Goal: Task Accomplishment & Management: Manage account settings

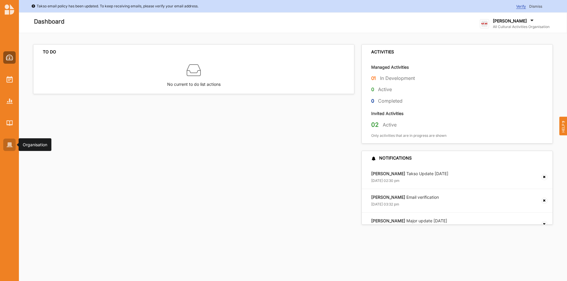
click at [5, 146] on div at bounding box center [9, 145] width 12 height 12
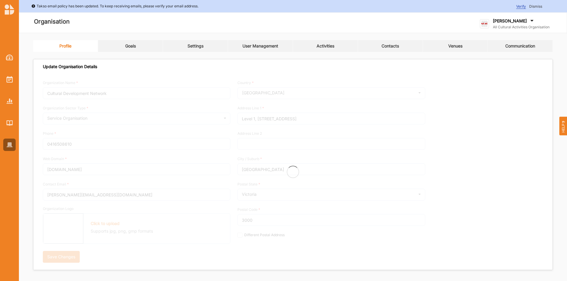
type input "All Cultural Activities Organisation"
type input "6144447777"
type input "acao.cloud"
type input "dave@acao.cloud"
type input "10 Church Street"
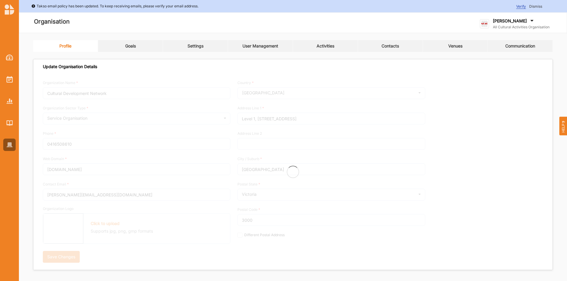
type input "Oxford Point"
type input "3234"
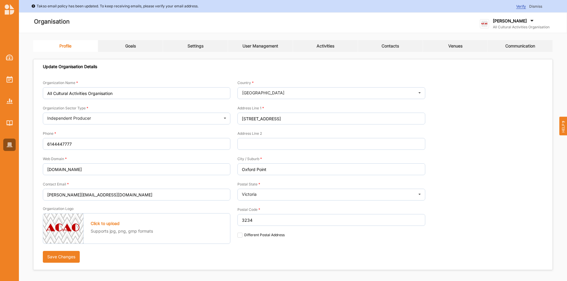
click at [135, 49] on link "Goals" at bounding box center [130, 46] width 65 height 12
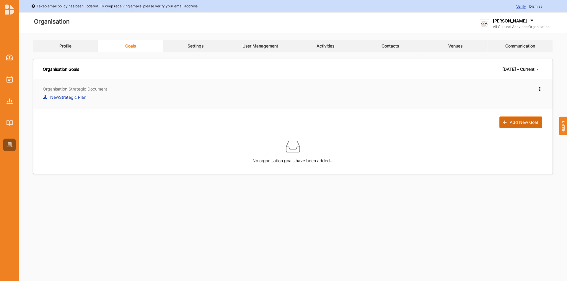
click at [530, 125] on button "Add New Goal" at bounding box center [520, 123] width 43 height 12
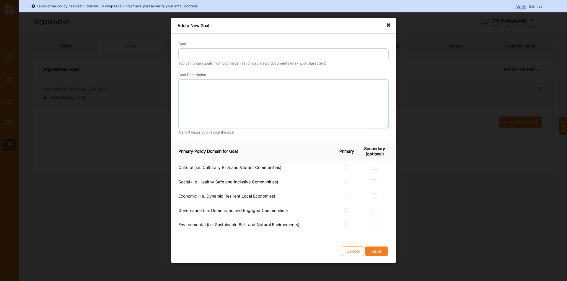
click at [373, 165] on label at bounding box center [374, 165] width 5 height 0
click at [373, 170] on input "checkbox" at bounding box center [374, 167] width 5 height 5
checkbox input "true"
click at [344, 165] on label at bounding box center [346, 165] width 5 height 0
radio input "true"
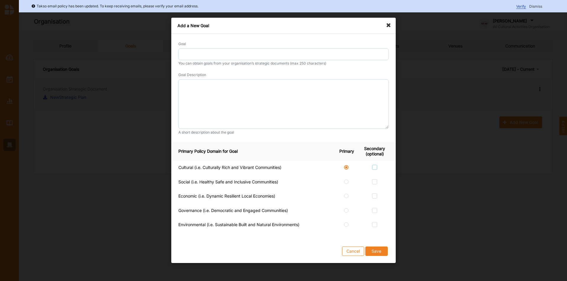
click at [373, 165] on label at bounding box center [374, 165] width 5 height 0
click at [373, 166] on input "checkbox" at bounding box center [374, 167] width 5 height 5
checkbox input "true"
click at [347, 179] on label at bounding box center [346, 179] width 5 height 0
radio input "false"
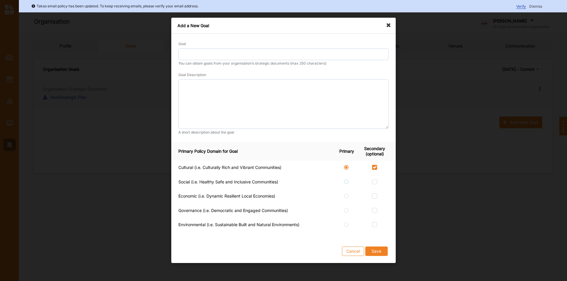
radio input "true"
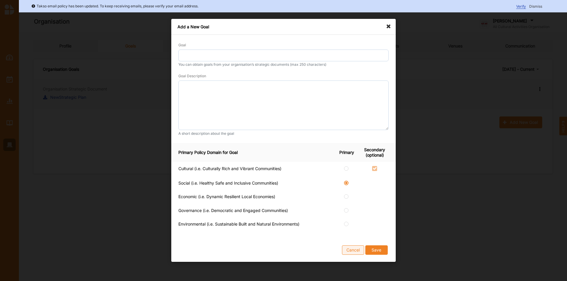
click at [352, 247] on button "Cancel" at bounding box center [353, 250] width 22 height 9
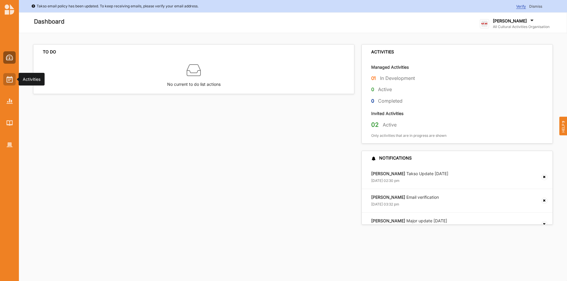
click at [13, 83] on div at bounding box center [9, 79] width 12 height 12
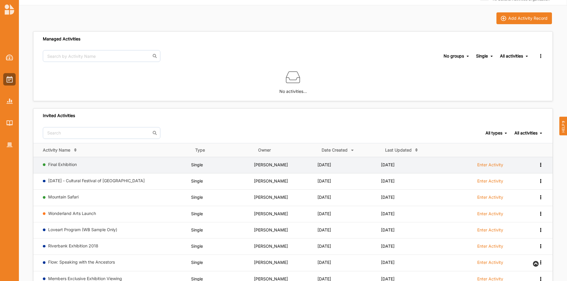
scroll to position [30, 0]
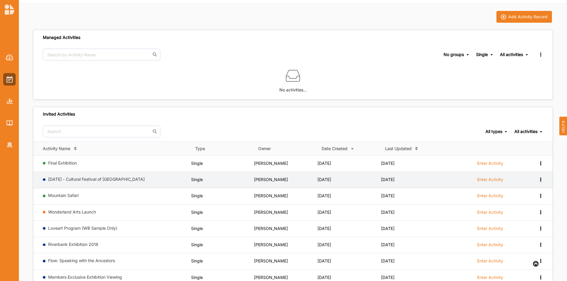
click at [488, 179] on label "Enter Activity" at bounding box center [490, 179] width 26 height 5
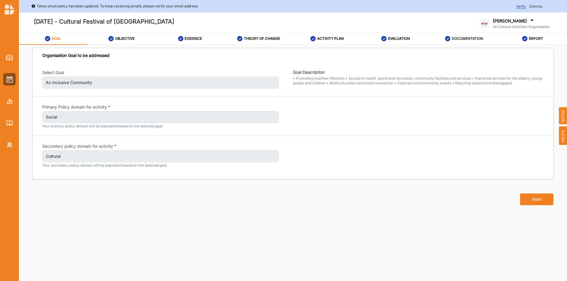
click at [472, 39] on label "DOCUMENTATION" at bounding box center [467, 38] width 31 height 5
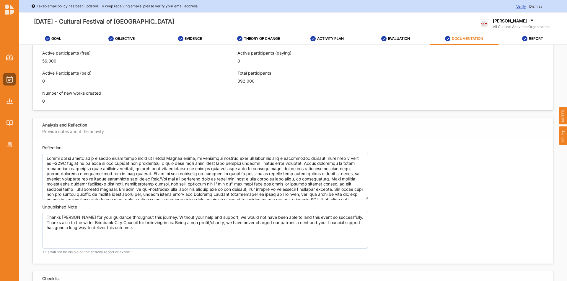
scroll to position [413, 0]
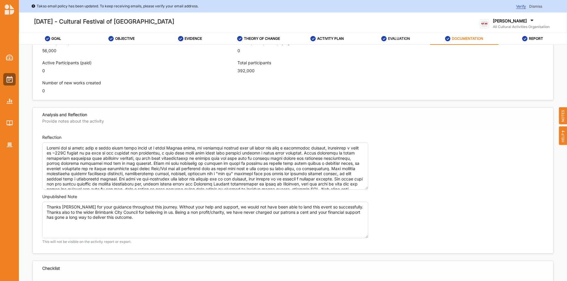
click at [393, 37] on label "EVALUATION" at bounding box center [399, 38] width 22 height 5
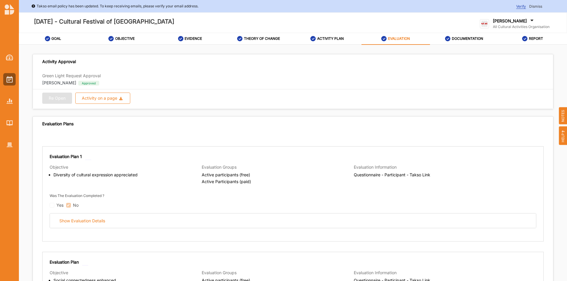
click at [526, 18] on div "[PERSON_NAME] All Cultural Activities Organisation All Cultural Ac... User Prof…" at bounding box center [519, 22] width 79 height 17
click at [512, 89] on div "Log Out" at bounding box center [508, 85] width 57 height 12
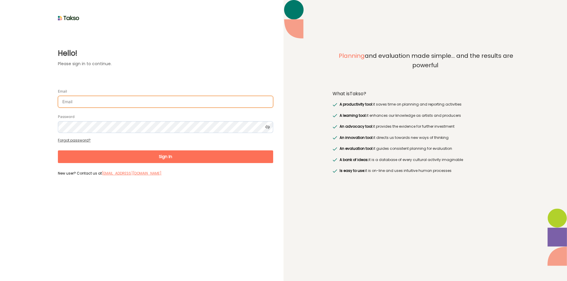
click at [236, 102] on input "Email" at bounding box center [165, 102] width 215 height 12
type input "[EMAIL_ADDRESS][DOMAIN_NAME]"
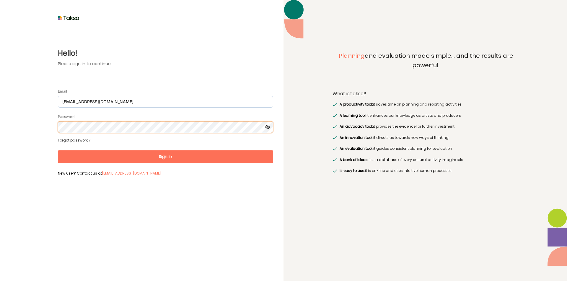
click at [58, 151] on button "Sign In" at bounding box center [165, 157] width 215 height 13
